Goal: Information Seeking & Learning: Learn about a topic

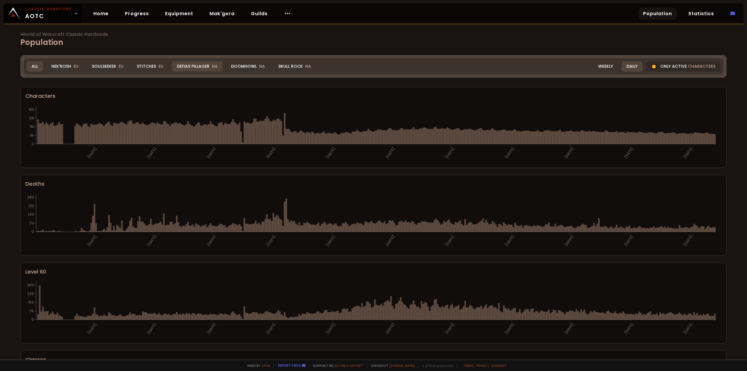
click at [194, 68] on div "Defias Pillager NA" at bounding box center [197, 66] width 51 height 10
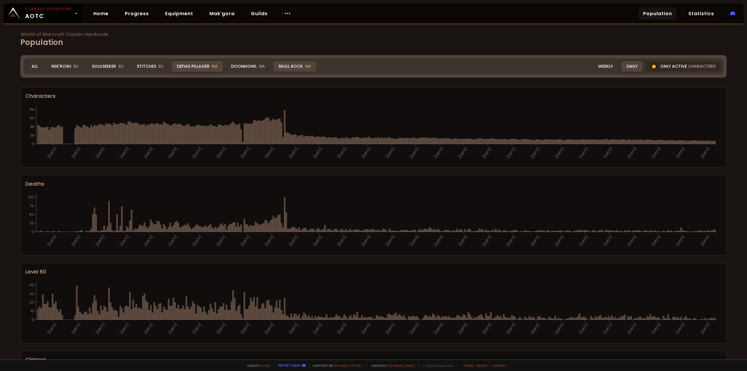
click at [283, 67] on div "Skull Rock NA" at bounding box center [294, 66] width 43 height 10
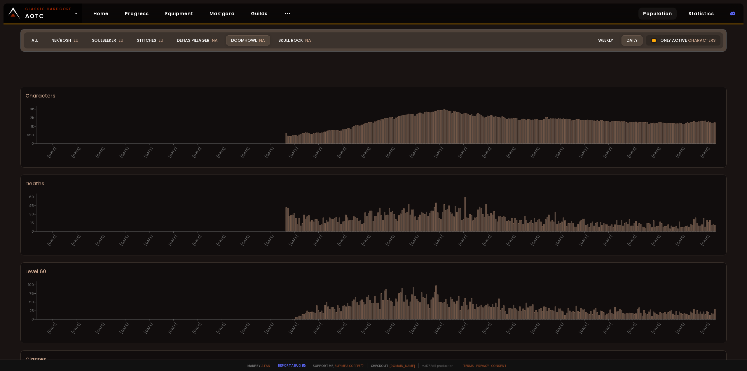
scroll to position [223, 0]
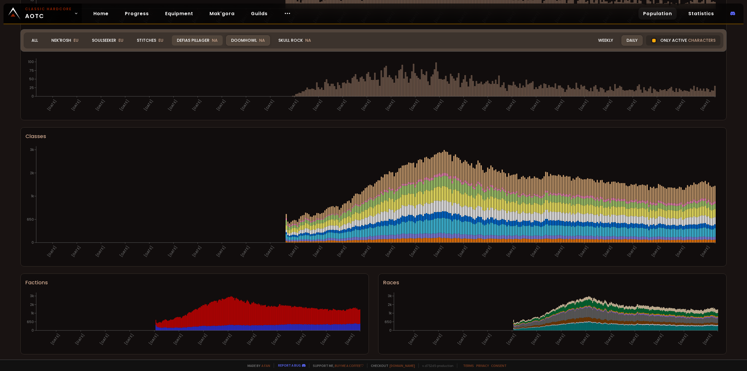
click at [207, 41] on div "Defias Pillager NA" at bounding box center [197, 40] width 51 height 10
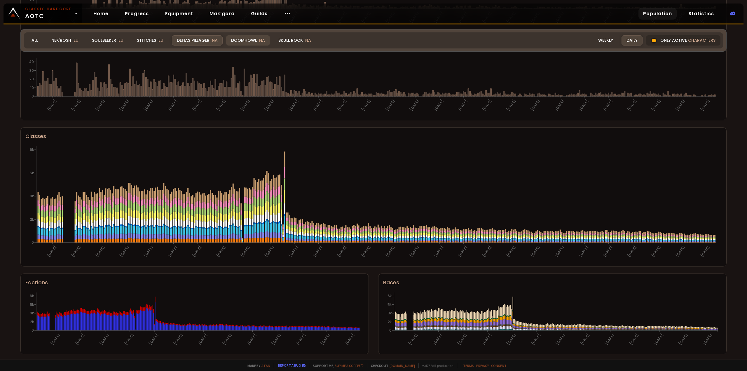
click at [259, 40] on span "NA" at bounding box center [262, 40] width 6 height 6
